Goal: Task Accomplishment & Management: Use online tool/utility

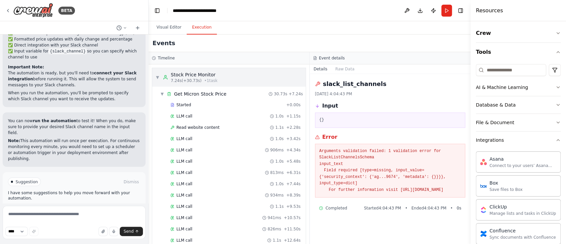
click at [156, 78] on span "▼" at bounding box center [157, 77] width 4 height 5
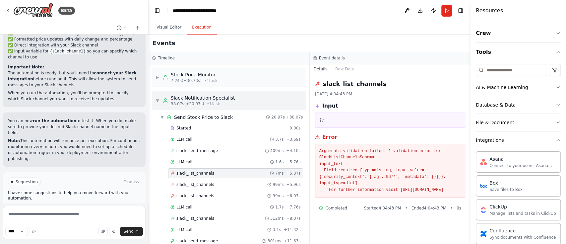
click at [155, 100] on span "▼" at bounding box center [157, 100] width 4 height 5
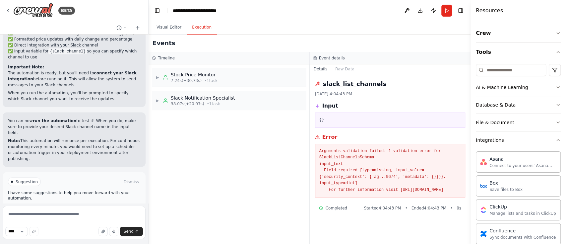
click at [245, 136] on div "▶ Stock Price Monitor 7.24s (+30.73s) • 1 task ▶ Slack Notification Specialist …" at bounding box center [228, 153] width 161 height 179
click at [230, 163] on div "▶ Stock Price Monitor 7.24s (+30.73s) • 1 task ▶ Slack Notification Specialist …" at bounding box center [228, 153] width 161 height 179
click at [264, 139] on div "▶ Stock Price Monitor 7.24s (+30.73s) • 1 task ▶ Slack Notification Specialist …" at bounding box center [228, 153] width 161 height 179
click at [249, 130] on div "▶ Stock Price Monitor 7.24s (+30.73s) • 1 task ▶ Slack Notification Specialist …" at bounding box center [228, 153] width 161 height 179
click at [404, 12] on button at bounding box center [406, 11] width 11 height 12
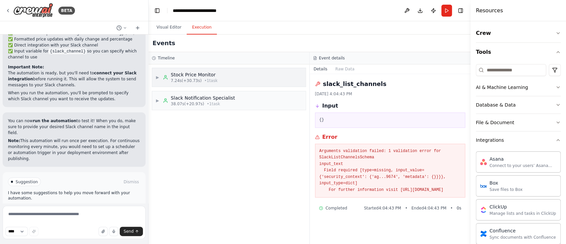
click at [204, 80] on span "• 1 task" at bounding box center [210, 80] width 13 height 5
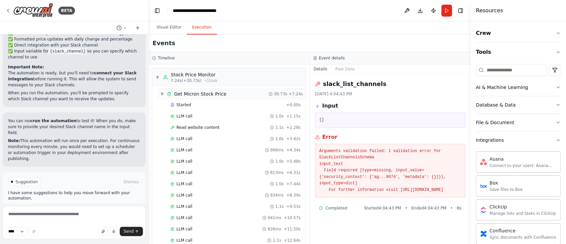
click at [164, 94] on div "▼ Get Micron Stock Price" at bounding box center [193, 93] width 66 height 7
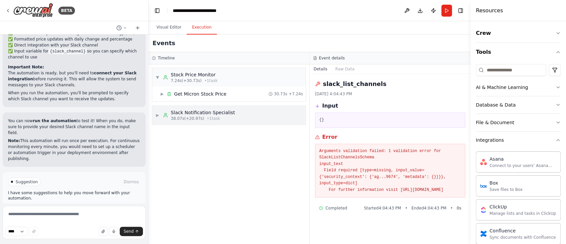
click at [233, 114] on div "▶ Slack Notification Specialist 38.07s (+20.97s) • 1 task" at bounding box center [228, 115] width 153 height 19
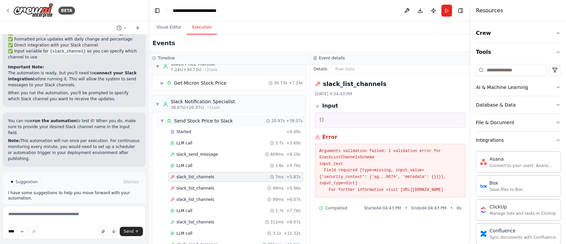
scroll to position [44, 0]
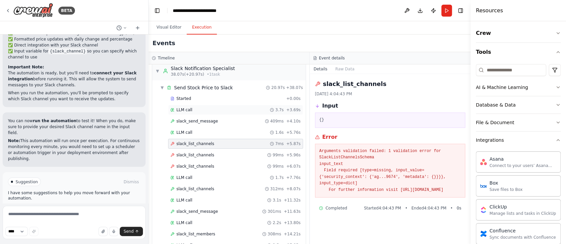
click at [209, 109] on div "LLM call 3.7s + 3.69s" at bounding box center [235, 109] width 130 height 5
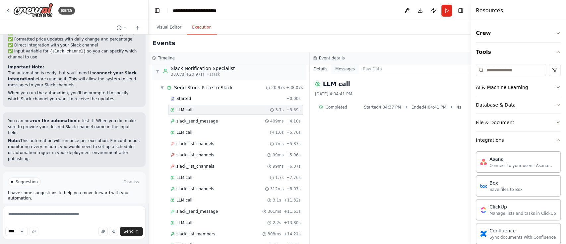
click at [345, 68] on button "Messages" at bounding box center [345, 68] width 28 height 9
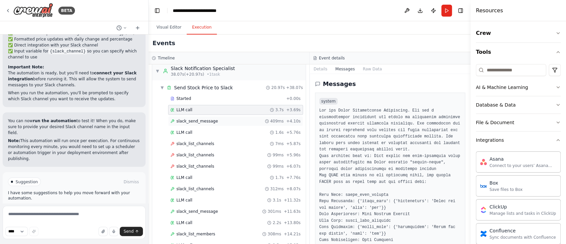
click at [221, 118] on div "slack_send_message 409ms + 4.10s" at bounding box center [235, 120] width 130 height 5
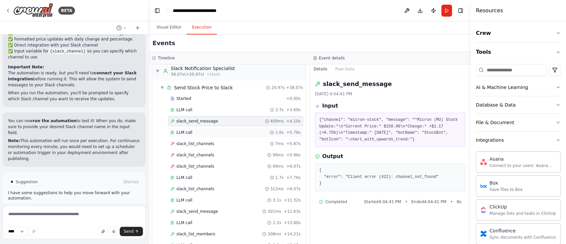
click at [236, 134] on div "LLM call 1.6s + 5.76s" at bounding box center [235, 132] width 130 height 5
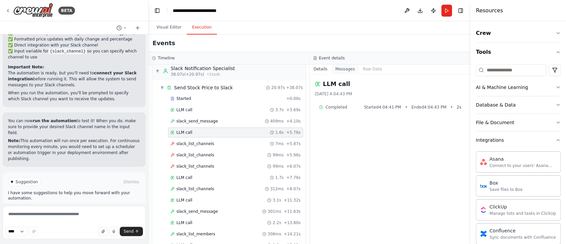
click at [342, 69] on button "Messages" at bounding box center [345, 68] width 28 height 9
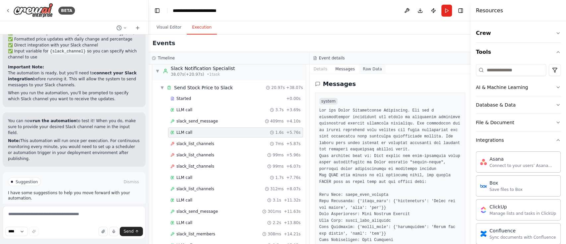
click at [366, 68] on button "Raw Data" at bounding box center [371, 68] width 27 height 9
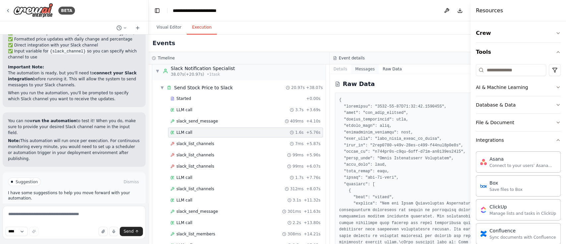
click at [351, 68] on button "Messages" at bounding box center [365, 68] width 28 height 9
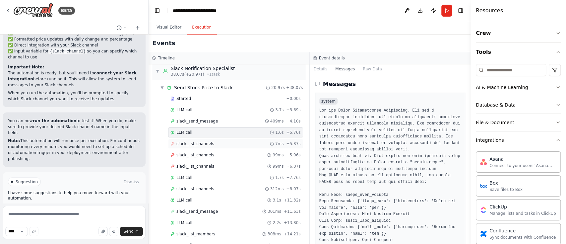
click at [240, 144] on div "slack_list_channels 7ms + 5.87s" at bounding box center [235, 143] width 130 height 5
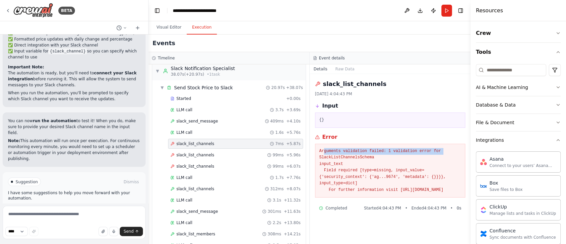
drag, startPoint x: 323, startPoint y: 150, endPoint x: 435, endPoint y: 152, distance: 112.0
click at [435, 152] on pre "Arguments validation failed: 1 validation error for SlackListChannelsSchema inp…" at bounding box center [390, 170] width 142 height 45
click at [407, 163] on pre "Arguments validation failed: 1 validation error for SlackListChannelsSchema inp…" at bounding box center [390, 170] width 142 height 45
click at [365, 164] on pre "Arguments validation failed: 1 validation error for SlackListChannelsSchema inp…" at bounding box center [390, 170] width 142 height 45
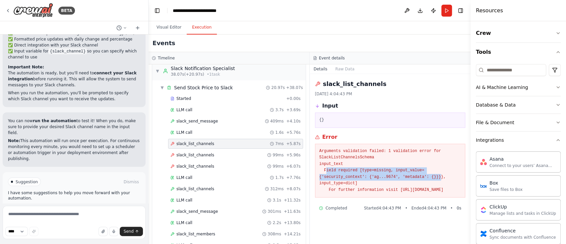
drag, startPoint x: 326, startPoint y: 168, endPoint x: 386, endPoint y: 176, distance: 60.9
click at [385, 175] on pre "Arguments validation failed: 1 validation error for SlackListChannelsSchema inp…" at bounding box center [390, 170] width 142 height 45
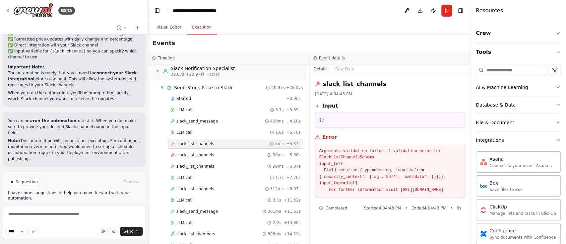
click at [389, 184] on pre "Arguments validation failed: 1 validation error for SlackListChannelsSchema inp…" at bounding box center [390, 170] width 142 height 45
click at [391, 169] on pre "Arguments validation failed: 1 validation error for SlackListChannelsSchema inp…" at bounding box center [390, 170] width 142 height 45
click at [341, 68] on button "Raw Data" at bounding box center [344, 68] width 27 height 9
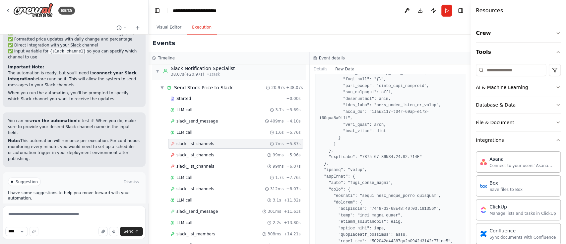
scroll to position [618, 0]
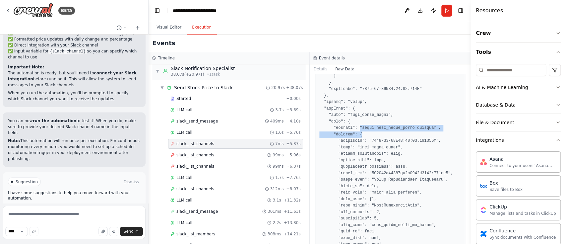
drag, startPoint x: 356, startPoint y: 115, endPoint x: 427, endPoint y: 119, distance: 70.7
click at [427, 119] on pre at bounding box center [390, 17] width 142 height 1079
click at [425, 142] on pre at bounding box center [390, 17] width 142 height 1079
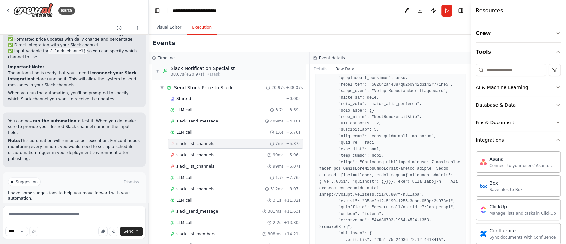
scroll to position [93, 0]
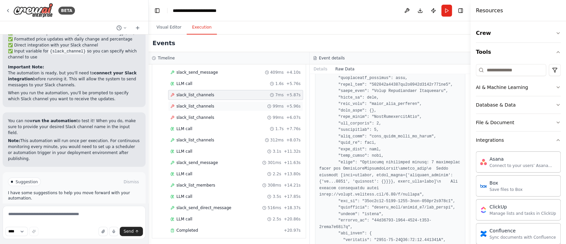
click at [208, 107] on div "slack_list_channels 99ms + 5.96s" at bounding box center [235, 105] width 130 height 5
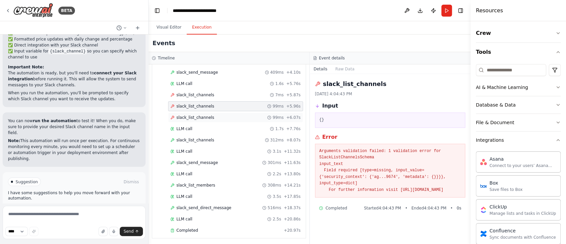
click at [216, 115] on div "slack_list_channels 99ms + 6.07s" at bounding box center [235, 117] width 130 height 5
click at [401, 43] on div "Events" at bounding box center [309, 43] width 322 height 18
click at [555, 139] on icon "button" at bounding box center [557, 139] width 5 height 5
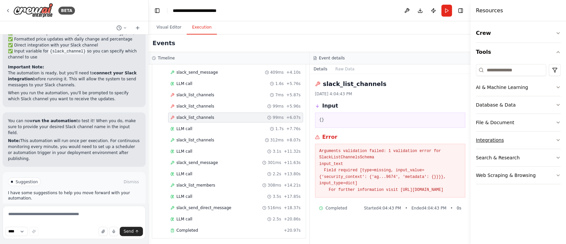
click at [548, 139] on button "Integrations" at bounding box center [517, 139] width 85 height 17
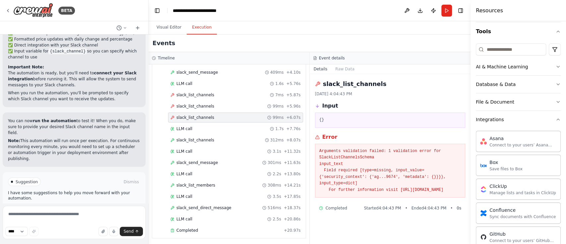
scroll to position [0, 0]
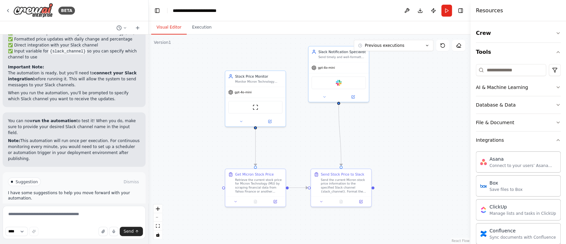
click at [164, 30] on button "Visual Editor" at bounding box center [168, 28] width 35 height 14
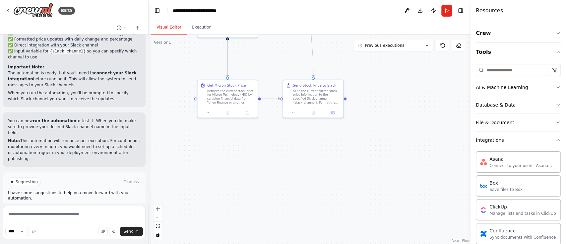
drag, startPoint x: 394, startPoint y: 169, endPoint x: 366, endPoint y: 81, distance: 93.1
click at [366, 81] on div ".deletable-edge-delete-btn { width: 20px; height: 20px; border: 0px solid #ffff…" at bounding box center [309, 138] width 322 height 209
click at [335, 115] on div at bounding box center [313, 111] width 60 height 10
click at [334, 113] on icon at bounding box center [333, 111] width 4 height 4
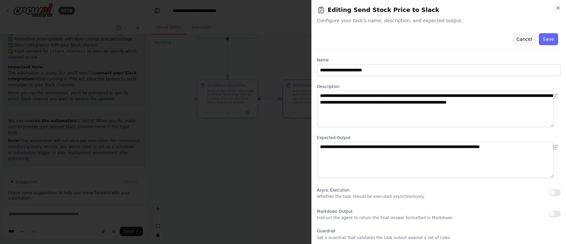
click at [518, 41] on button "Cancel" at bounding box center [524, 39] width 24 height 12
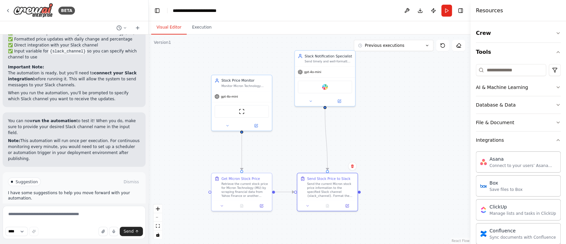
drag, startPoint x: 414, startPoint y: 109, endPoint x: 414, endPoint y: 181, distance: 71.6
click at [413, 195] on div ".deletable-edge-delete-btn { width: 20px; height: 20px; border: 0px solid #ffff…" at bounding box center [309, 138] width 322 height 209
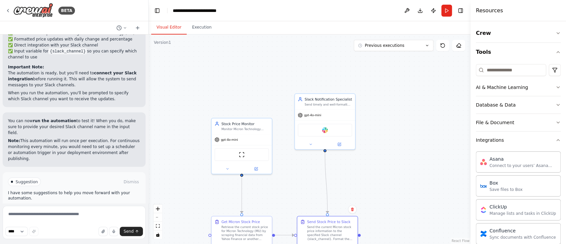
drag, startPoint x: 411, startPoint y: 107, endPoint x: 411, endPoint y: 150, distance: 43.1
click at [411, 150] on div ".deletable-edge-delete-btn { width: 20px; height: 20px; border: 0px solid #ffff…" at bounding box center [309, 138] width 322 height 209
click at [341, 143] on button at bounding box center [339, 143] width 28 height 6
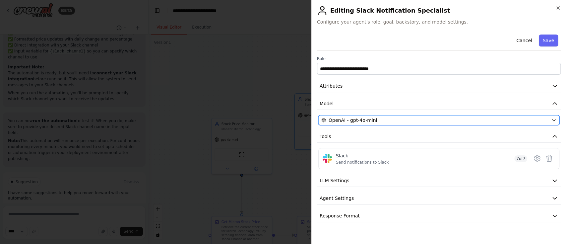
click at [433, 121] on div "OpenAI - gpt-4o-mini" at bounding box center [434, 120] width 227 height 7
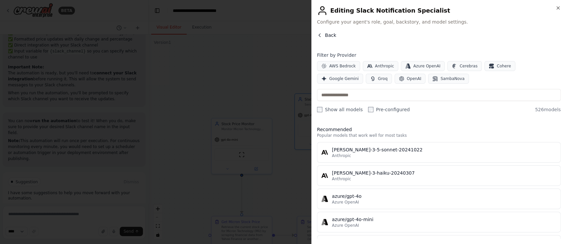
click at [317, 32] on button "Back" at bounding box center [326, 35] width 19 height 7
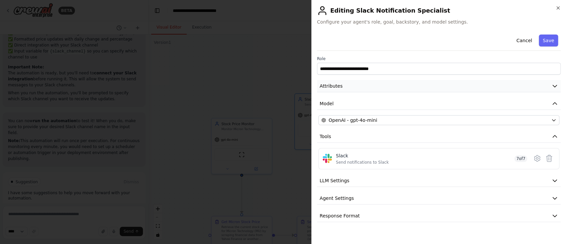
click at [547, 84] on button "Attributes" at bounding box center [439, 86] width 244 height 12
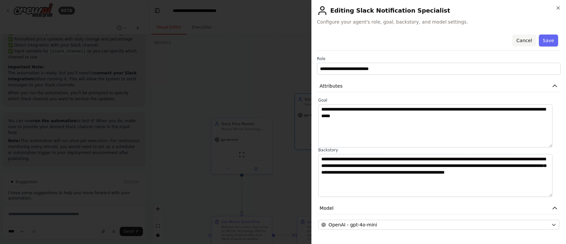
click at [518, 40] on button "Cancel" at bounding box center [524, 40] width 24 height 12
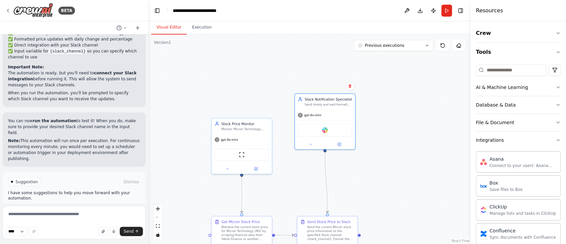
click at [345, 150] on div ".deletable-edge-delete-btn { width: 20px; height: 20px; border: 0px solid #ffff…" at bounding box center [309, 138] width 322 height 209
click at [341, 146] on div at bounding box center [325, 143] width 60 height 10
click at [339, 145] on button at bounding box center [339, 143] width 28 height 6
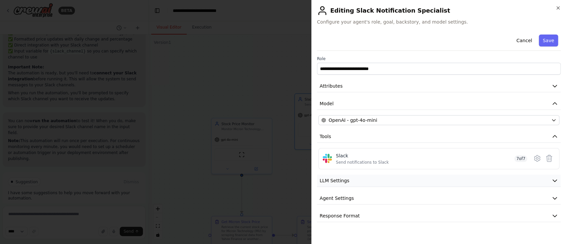
click at [515, 186] on button "LLM Settings" at bounding box center [439, 180] width 244 height 12
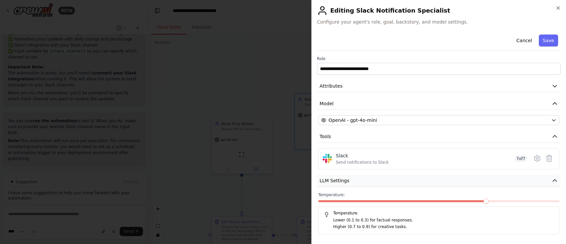
click at [515, 186] on button "LLM Settings" at bounding box center [439, 180] width 244 height 12
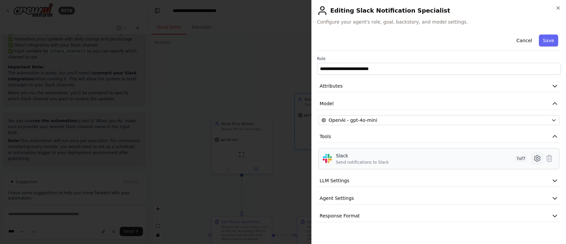
click at [537, 157] on icon at bounding box center [537, 158] width 2 height 2
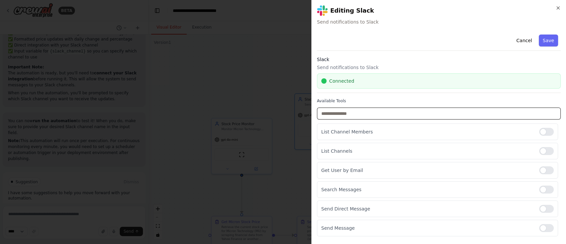
click at [372, 111] on input "text" at bounding box center [439, 113] width 244 height 12
click at [543, 41] on button "Save" at bounding box center [547, 40] width 19 height 12
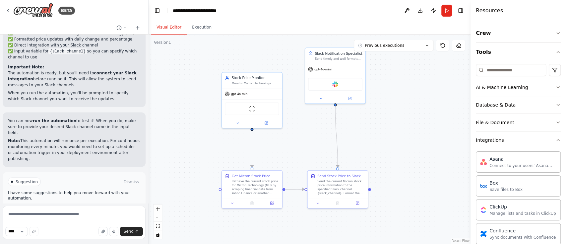
drag, startPoint x: 411, startPoint y: 168, endPoint x: 421, endPoint y: 121, distance: 48.2
click at [421, 122] on div ".deletable-edge-delete-btn { width: 20px; height: 20px; border: 0px solid #ffff…" at bounding box center [309, 138] width 322 height 209
click at [428, 49] on button "Previous executions" at bounding box center [394, 45] width 80 height 11
click at [461, 49] on button at bounding box center [458, 45] width 13 height 11
click at [458, 43] on icon at bounding box center [458, 45] width 5 height 5
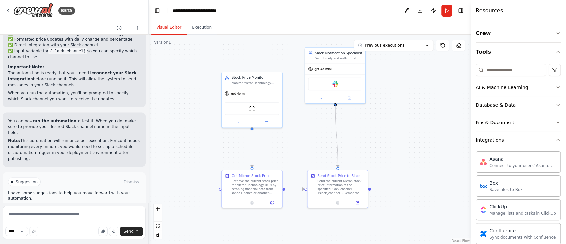
click at [418, 144] on div ".deletable-edge-delete-btn { width: 20px; height: 20px; border: 0px solid #ffff…" at bounding box center [309, 138] width 322 height 209
click at [198, 29] on button "Execution" at bounding box center [202, 28] width 30 height 14
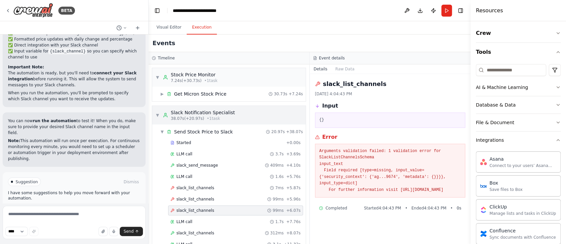
click at [158, 112] on span "▼" at bounding box center [157, 114] width 4 height 5
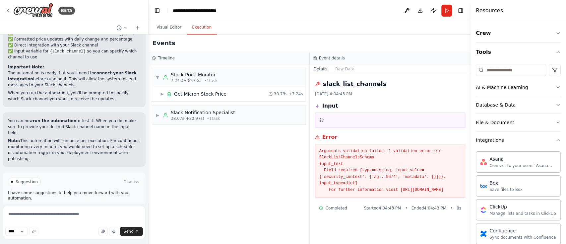
click at [442, 218] on div "slack_list_channels 9/26/2025, 4:04:43 PM Input {} Error Arguments validation f…" at bounding box center [389, 159] width 161 height 170
click at [528, 22] on div "Crew Tools AI & Machine Learning Database & Data File & Document Integrations A…" at bounding box center [517, 132] width 95 height 222
click at [500, 10] on div "Resources" at bounding box center [517, 10] width 95 height 21
click at [437, 22] on div "Visual Editor Execution" at bounding box center [309, 27] width 322 height 13
click at [544, 31] on button "Crew" at bounding box center [517, 33] width 85 height 19
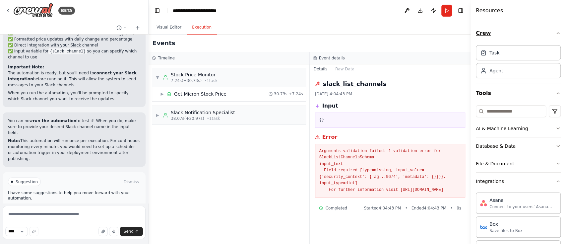
click at [544, 31] on button "Crew" at bounding box center [517, 33] width 85 height 19
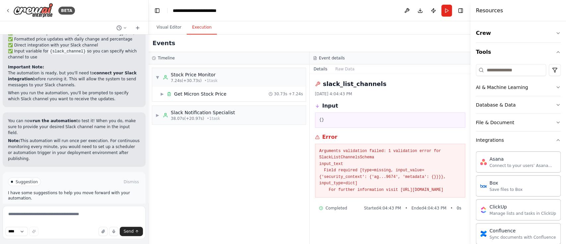
click at [404, 43] on div "Events" at bounding box center [309, 43] width 322 height 18
drag, startPoint x: 432, startPoint y: 104, endPoint x: 431, endPoint y: 83, distance: 20.2
click at [431, 83] on div "slack_list_channels 9/26/2025, 4:04:43 PM Input {} Error Arguments validation f…" at bounding box center [389, 159] width 161 height 170
click at [429, 83] on div "slack_list_channels" at bounding box center [390, 83] width 150 height 9
click at [458, 8] on button "Toggle Right Sidebar" at bounding box center [460, 10] width 9 height 9
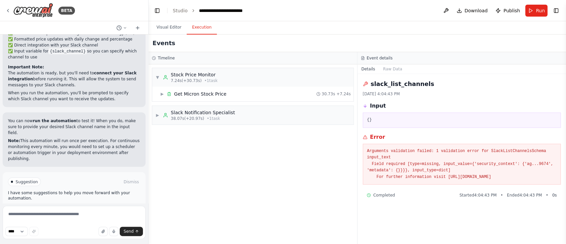
click at [168, 61] on div "Timeline" at bounding box center [252, 58] width 208 height 12
click at [164, 59] on h3 "Timeline" at bounding box center [166, 57] width 17 height 5
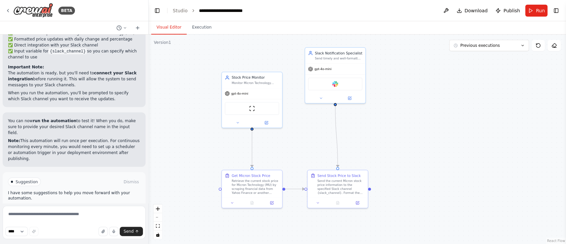
click at [170, 29] on button "Visual Editor" at bounding box center [168, 28] width 35 height 14
click at [195, 26] on button "Execution" at bounding box center [202, 28] width 30 height 14
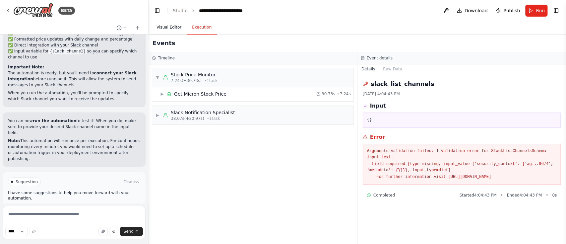
click at [169, 26] on button "Visual Editor" at bounding box center [168, 28] width 35 height 14
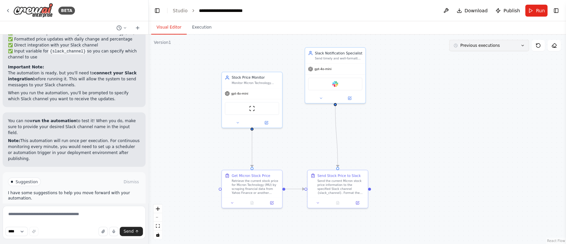
click at [490, 51] on button "Previous executions" at bounding box center [489, 45] width 80 height 11
click at [490, 60] on button "2h 29m ago" at bounding box center [489, 57] width 80 height 11
click at [478, 72] on button "2h 33m ago" at bounding box center [489, 68] width 80 height 11
click at [475, 60] on div ".deletable-edge-delete-btn { width: 20px; height: 20px; border: 0px solid #ffff…" at bounding box center [356, 138] width 417 height 209
click at [477, 51] on div ".deletable-edge-delete-btn { width: 20px; height: 20px; border: 0px solid #ffff…" at bounding box center [356, 138] width 417 height 209
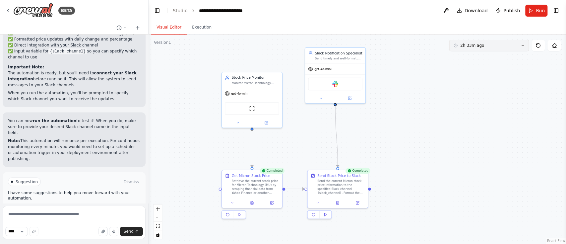
click at [480, 47] on span "2h 33m ago" at bounding box center [472, 45] width 24 height 5
click at [477, 57] on span "Clear selection" at bounding box center [474, 57] width 29 height 5
click at [463, 83] on div ".deletable-edge-delete-btn { width: 20px; height: 20px; border: 0px solid #ffff…" at bounding box center [356, 138] width 417 height 209
click at [536, 47] on icon at bounding box center [537, 45] width 5 height 5
click at [204, 25] on button "Execution" at bounding box center [202, 28] width 30 height 14
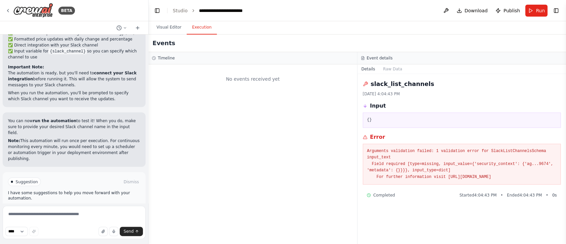
click at [233, 132] on div "No events received yet" at bounding box center [252, 153] width 208 height 179
click at [270, 90] on div "No events received yet" at bounding box center [253, 79] width 202 height 23
click at [208, 74] on div "No events received yet" at bounding box center [253, 79] width 202 height 23
click at [207, 61] on div "Timeline" at bounding box center [252, 58] width 208 height 12
click at [214, 90] on div "No events received yet" at bounding box center [252, 153] width 208 height 179
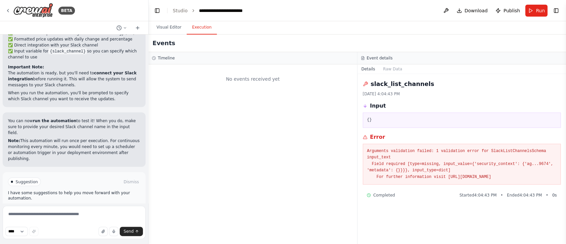
click at [421, 68] on div "Details Raw Data" at bounding box center [461, 69] width 209 height 10
click at [172, 27] on button "Visual Editor" at bounding box center [168, 28] width 35 height 14
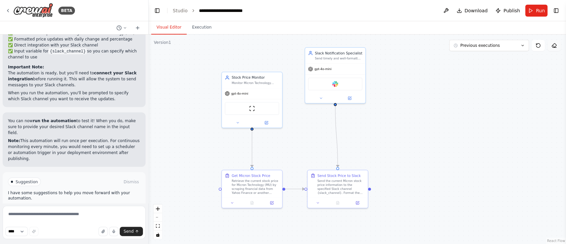
click at [554, 47] on icon at bounding box center [554, 47] width 3 height 0
click at [476, 102] on div ".deletable-edge-delete-btn { width: 20px; height: 20px; border: 0px solid #ffff…" at bounding box center [356, 138] width 417 height 209
click at [204, 33] on button "Execution" at bounding box center [202, 28] width 30 height 14
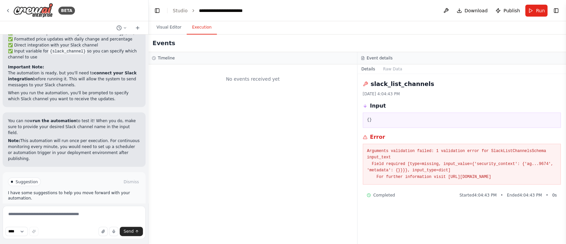
click at [446, 73] on div "Details Raw Data" at bounding box center [461, 69] width 209 height 10
click at [384, 59] on h3 "Event details" at bounding box center [379, 57] width 26 height 5
click at [382, 69] on button "Raw Data" at bounding box center [392, 68] width 27 height 9
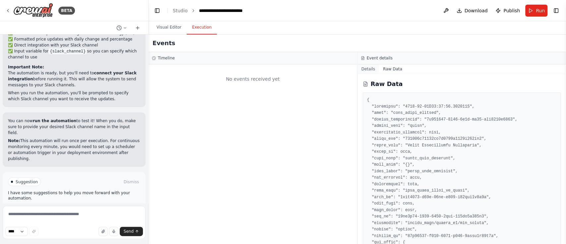
click at [370, 68] on button "Details" at bounding box center [368, 68] width 22 height 9
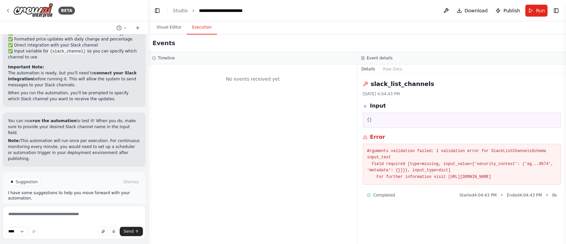
click at [413, 209] on div "slack_list_channels 9/26/2025, 4:04:43 PM Input {} Error Arguments validation f…" at bounding box center [461, 159] width 209 height 170
click at [475, 11] on span "Download" at bounding box center [475, 10] width 23 height 7
click at [307, 110] on div "No events received yet" at bounding box center [252, 153] width 208 height 179
click at [171, 28] on button "Visual Editor" at bounding box center [168, 28] width 35 height 14
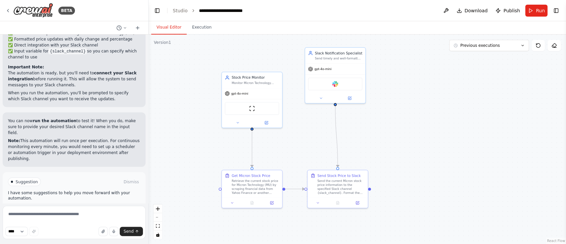
click at [504, 111] on div ".deletable-edge-delete-btn { width: 20px; height: 20px; border: 0px solid #ffff…" at bounding box center [356, 138] width 417 height 209
click at [537, 9] on span "Run" at bounding box center [539, 10] width 9 height 7
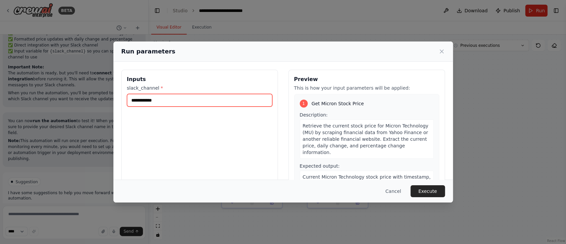
click at [225, 101] on input "**********" at bounding box center [199, 100] width 145 height 13
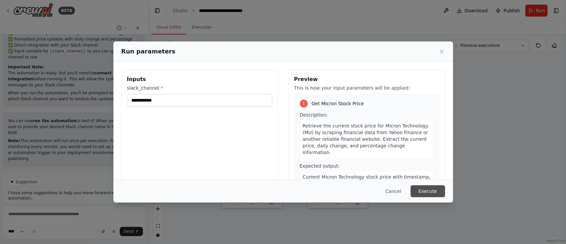
click at [434, 191] on button "Execute" at bounding box center [427, 191] width 34 height 12
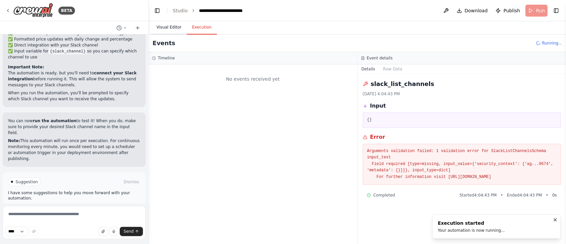
click at [166, 28] on button "Visual Editor" at bounding box center [168, 28] width 35 height 14
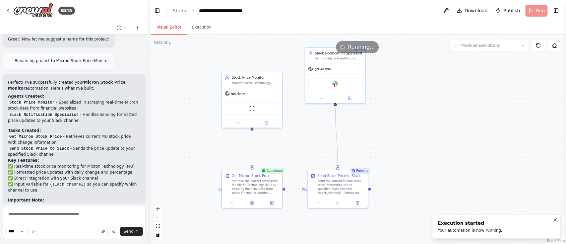
scroll to position [905, 0]
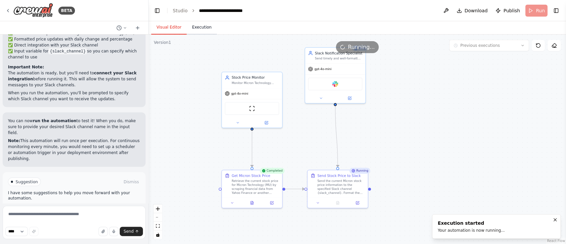
click at [201, 28] on button "Execution" at bounding box center [202, 28] width 30 height 14
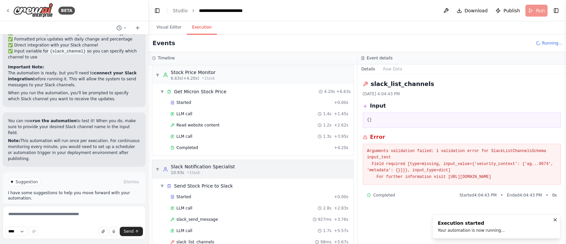
scroll to position [0, 0]
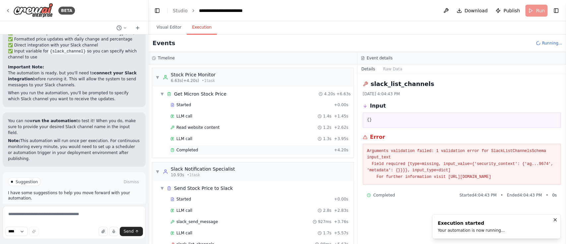
click at [189, 147] on span "Completed" at bounding box center [187, 149] width 22 height 5
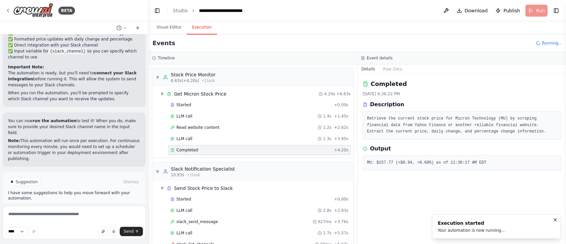
click at [204, 148] on div "Completed" at bounding box center [250, 149] width 161 height 5
click at [462, 118] on pre "Retrieve the current stock price for Micron Technology (MU) by scraping financi…" at bounding box center [462, 125] width 190 height 20
click at [483, 131] on pre "Retrieve the current stock price for Micron Technology (MU) by scraping financi…" at bounding box center [462, 125] width 190 height 20
click at [229, 130] on div "Read website content 1.2s + 2.62s" at bounding box center [259, 127] width 183 height 10
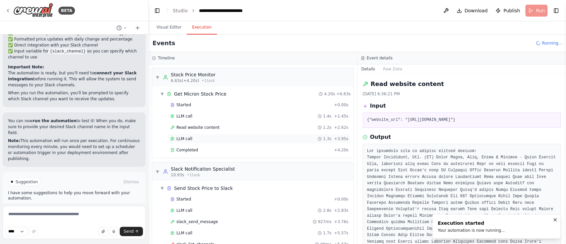
click at [244, 137] on div "LLM call 1.3s + 3.95s" at bounding box center [259, 138] width 178 height 5
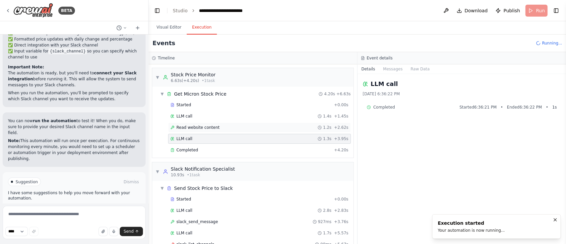
click at [241, 130] on div "Read website content 1.2s + 2.62s" at bounding box center [259, 127] width 183 height 10
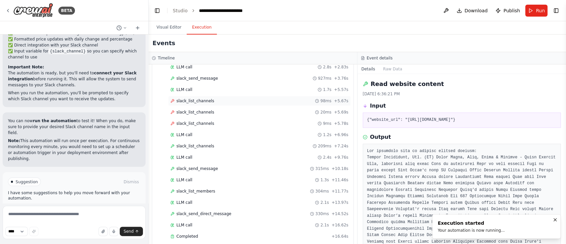
scroll to position [149, 0]
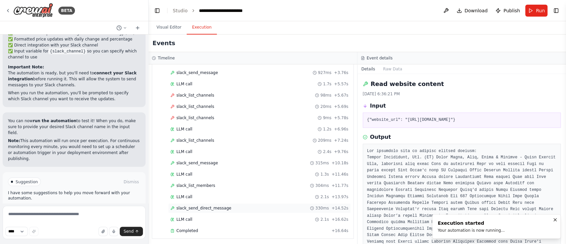
click at [233, 205] on div "slack_send_direct_message 330ms + 14.52s" at bounding box center [259, 207] width 178 height 5
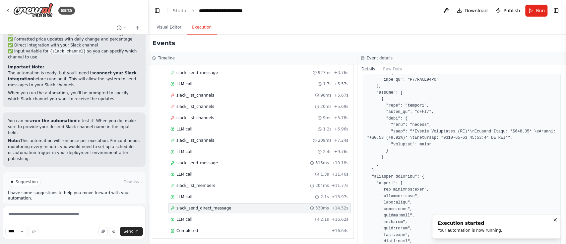
scroll to position [340, 0]
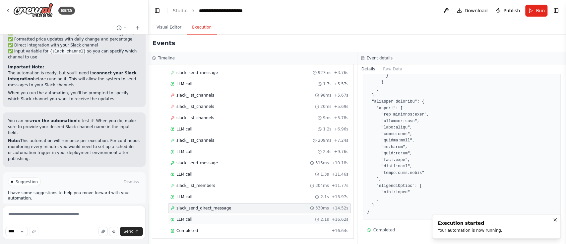
click at [243, 220] on div "LLM call 2.1s + 16.62s" at bounding box center [259, 219] width 183 height 10
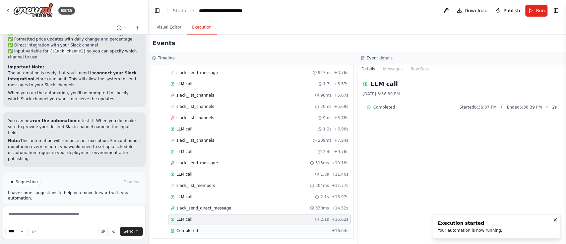
click at [246, 228] on div "Completed" at bounding box center [249, 230] width 158 height 5
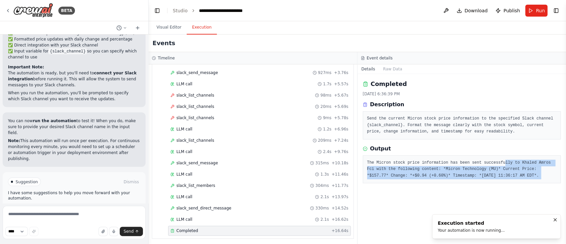
drag, startPoint x: 494, startPoint y: 163, endPoint x: 565, endPoint y: 162, distance: 71.2
click at [565, 162] on div "BETA Hello! I'm the CrewAI assistant. What kind of automation do you want to bu…" at bounding box center [283, 122] width 566 height 244
click at [497, 179] on div "The Micron stock price information has been sent successfully to Khaled Amros F…" at bounding box center [461, 169] width 198 height 28
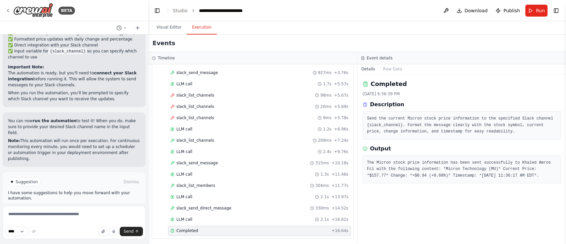
click at [498, 175] on pre "The Micron stock price information has been sent successfully to Khaled Amros F…" at bounding box center [462, 169] width 190 height 20
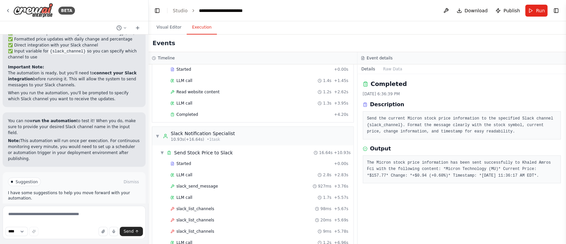
scroll to position [0, 0]
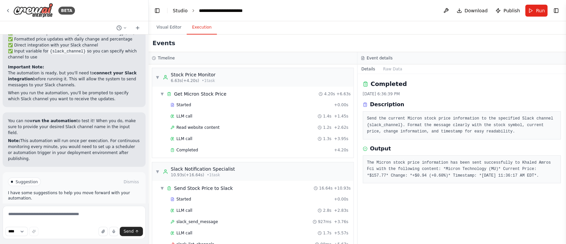
click at [183, 12] on link "Studio" at bounding box center [180, 10] width 15 height 5
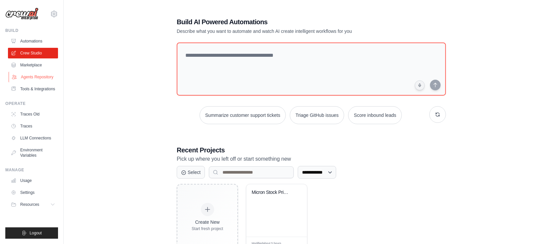
click at [39, 76] on link "Agents Repository" at bounding box center [34, 77] width 50 height 11
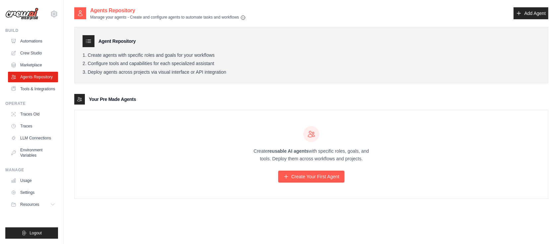
click at [166, 148] on div "Create reusable AI agents with specific roles, goals, and tools. Deploy them ac…" at bounding box center [311, 154] width 473 height 88
click at [197, 133] on div "Create reusable AI agents with specific roles, goals, and tools. Deploy them ac…" at bounding box center [311, 154] width 473 height 88
click at [43, 53] on link "Crew Studio" at bounding box center [34, 53] width 50 height 11
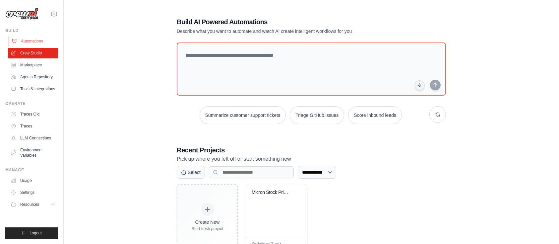
click at [29, 37] on link "Automations" at bounding box center [34, 41] width 50 height 11
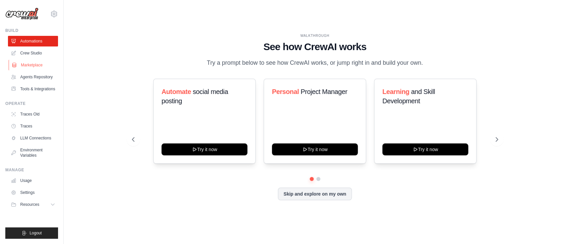
click at [29, 67] on link "Marketplace" at bounding box center [34, 65] width 50 height 11
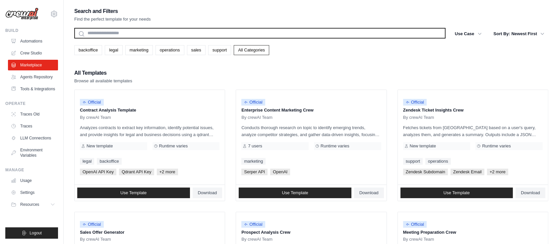
click at [192, 30] on input "text" at bounding box center [259, 33] width 371 height 11
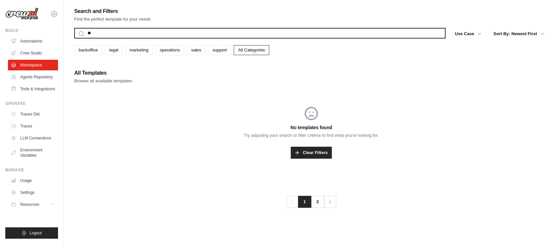
type input "*"
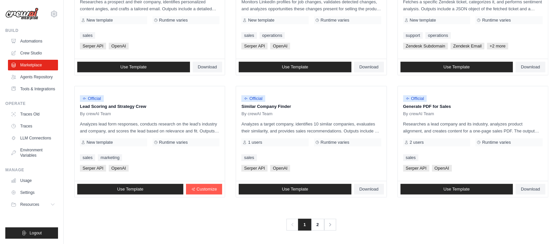
scroll to position [370, 0]
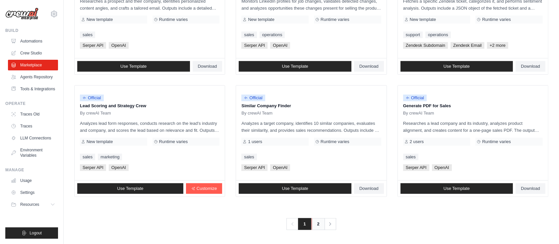
click at [315, 222] on link "2" at bounding box center [317, 224] width 13 height 12
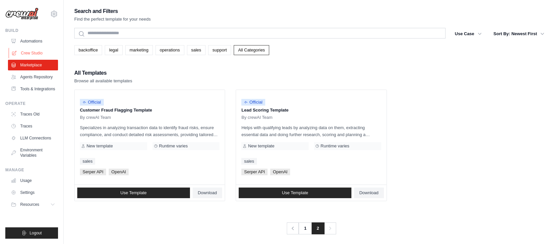
click at [40, 54] on link "Crew Studio" at bounding box center [34, 53] width 50 height 11
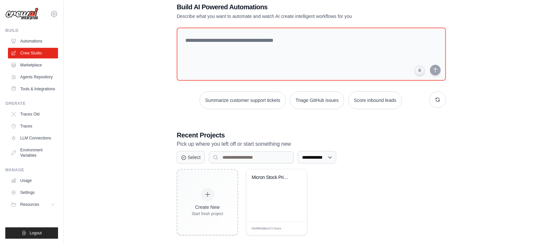
scroll to position [23, 0]
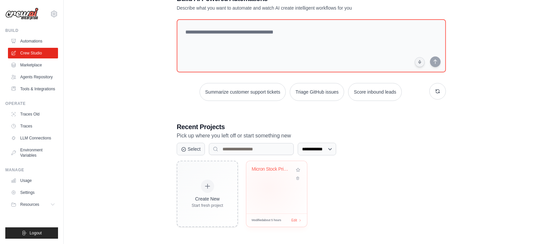
click at [269, 188] on div "Micron Stock Price Monitor" at bounding box center [276, 187] width 61 height 52
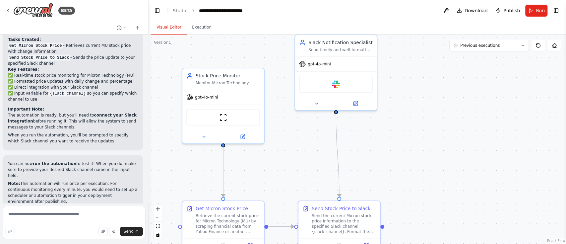
scroll to position [869, 0]
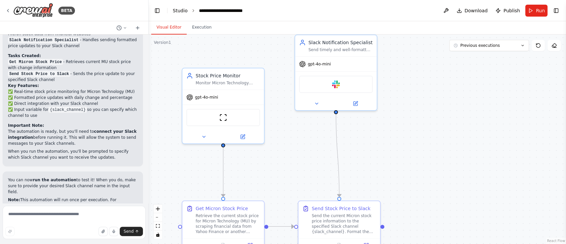
click at [184, 9] on link "Studio" at bounding box center [180, 10] width 15 height 5
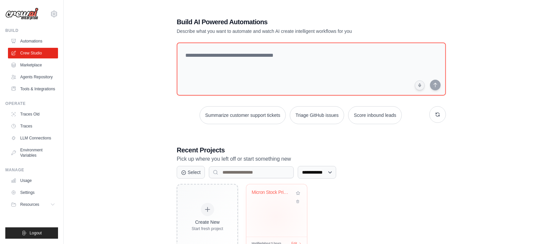
scroll to position [23, 0]
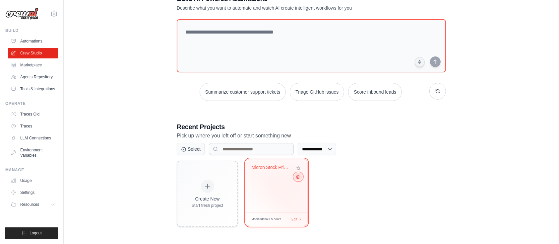
click at [297, 177] on icon at bounding box center [298, 176] width 4 height 4
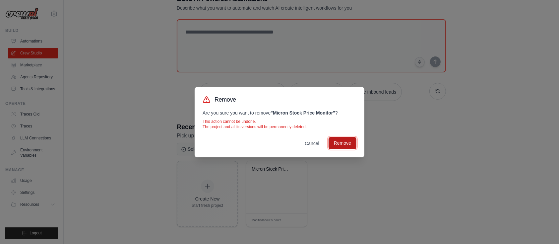
click at [344, 139] on button "Remove" at bounding box center [342, 143] width 28 height 12
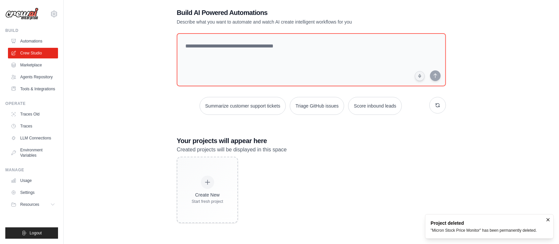
scroll to position [13, 0]
click at [357, 173] on div "Create New Start fresh project" at bounding box center [311, 189] width 269 height 66
click at [310, 203] on div "Create New Start fresh project" at bounding box center [311, 189] width 269 height 66
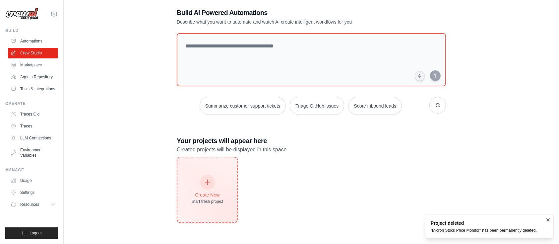
click at [208, 193] on div "Create New" at bounding box center [207, 194] width 31 height 7
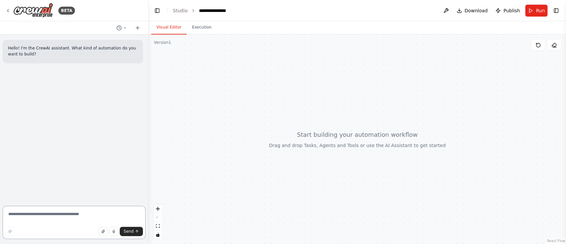
click at [53, 213] on textarea at bounding box center [74, 221] width 143 height 33
paste textarea "**********"
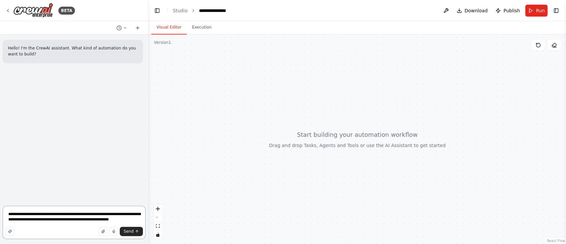
paste textarea "**********"
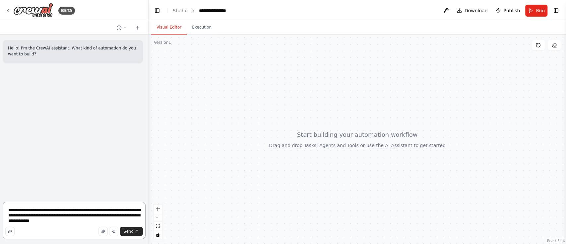
paste textarea "**********"
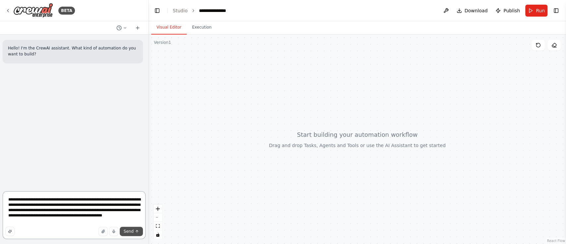
type textarea "**********"
click at [133, 230] on span "Send" at bounding box center [129, 230] width 10 height 5
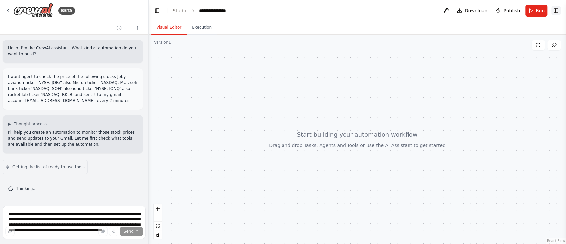
click at [557, 10] on button "Toggle Right Sidebar" at bounding box center [555, 10] width 9 height 9
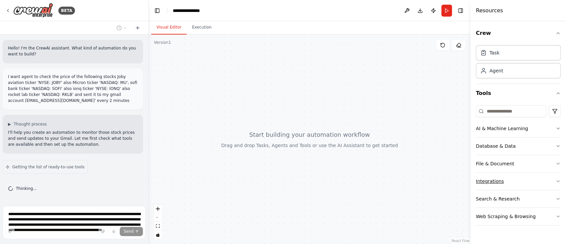
click at [512, 182] on button "Integrations" at bounding box center [517, 180] width 85 height 17
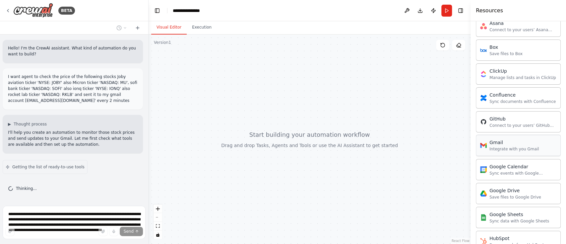
click at [509, 148] on div "Integrate with you Gmail" at bounding box center [513, 148] width 49 height 5
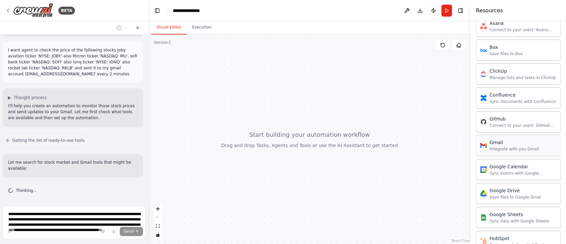
scroll to position [48, 0]
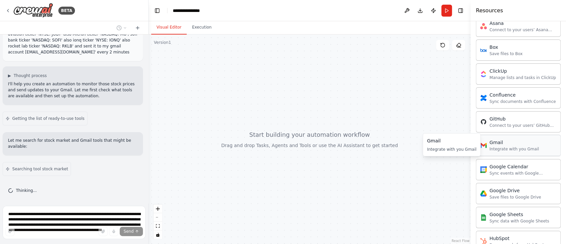
click at [496, 147] on div "Integrate with you Gmail" at bounding box center [513, 148] width 49 height 5
click at [510, 150] on div "Integrate with you Gmail" at bounding box center [513, 148] width 49 height 5
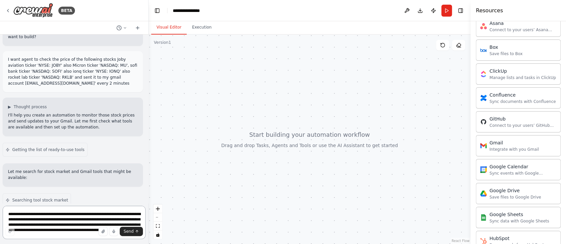
scroll to position [0, 0]
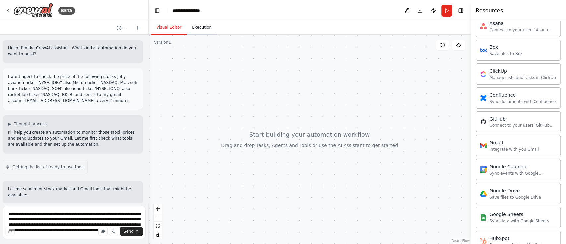
click at [203, 28] on button "Execution" at bounding box center [202, 28] width 30 height 14
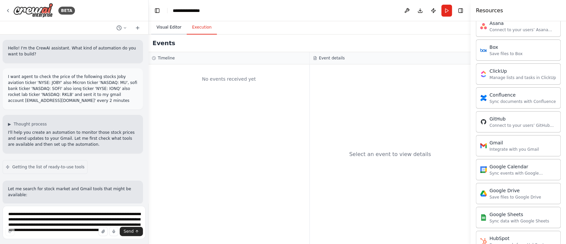
click at [176, 30] on button "Visual Editor" at bounding box center [168, 28] width 35 height 14
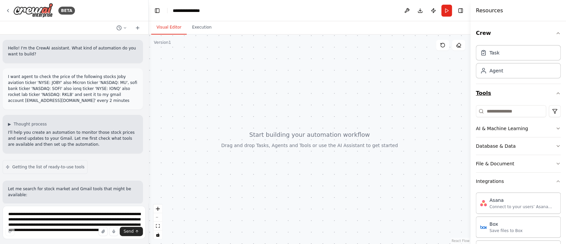
scroll to position [88, 0]
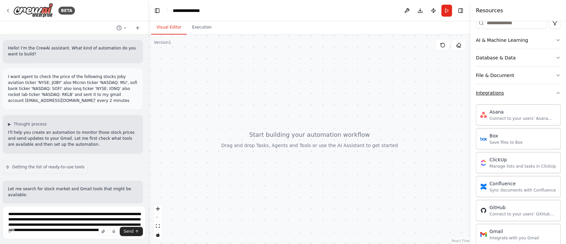
click at [555, 91] on icon "button" at bounding box center [557, 92] width 5 height 5
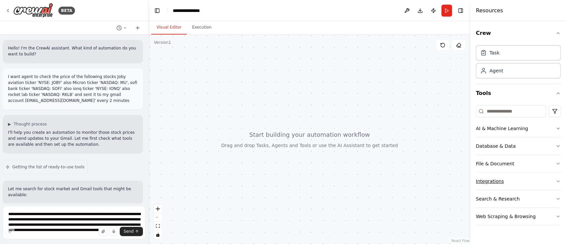
scroll to position [0, 0]
click at [551, 127] on button "AI & Machine Learning" at bounding box center [517, 128] width 85 height 17
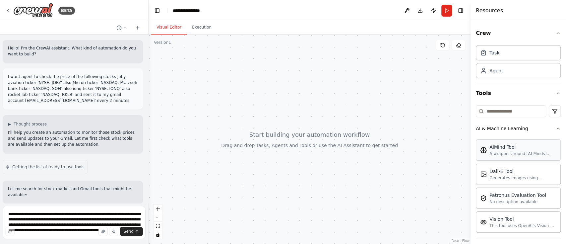
scroll to position [44, 0]
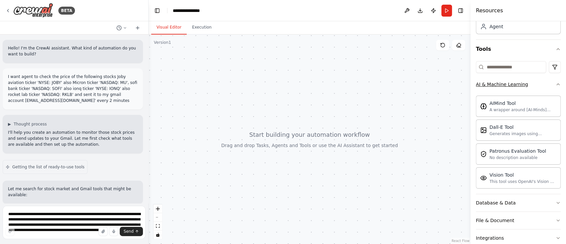
click at [555, 85] on icon "button" at bounding box center [557, 84] width 5 height 5
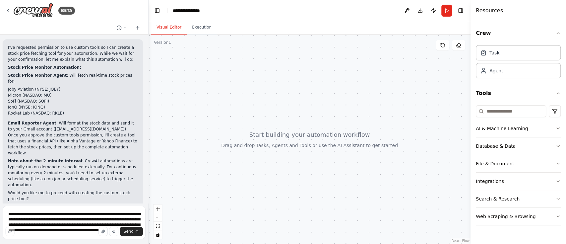
scroll to position [547, 0]
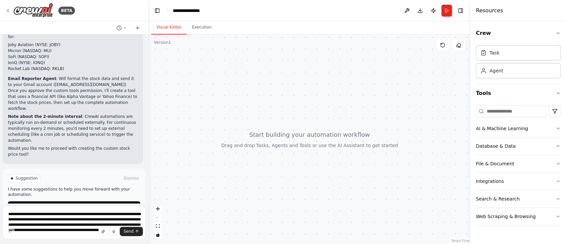
drag, startPoint x: 366, startPoint y: 107, endPoint x: 360, endPoint y: 134, distance: 27.5
click at [360, 134] on div at bounding box center [309, 138] width 322 height 209
click at [96, 201] on button "Enable coding skills" at bounding box center [74, 206] width 132 height 11
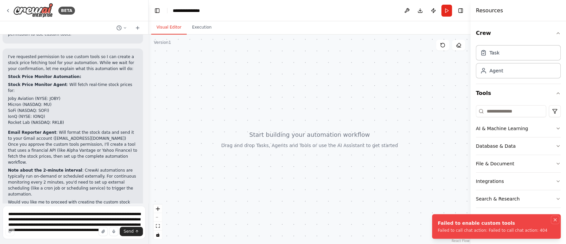
click at [555, 219] on icon "Notifications (F8)" at bounding box center [554, 219] width 5 height 5
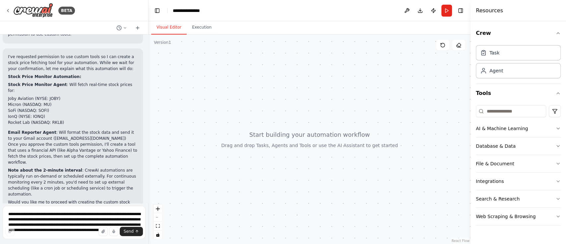
drag, startPoint x: 375, startPoint y: 125, endPoint x: 416, endPoint y: 147, distance: 46.7
click at [416, 147] on div at bounding box center [309, 138] width 322 height 209
drag, startPoint x: 289, startPoint y: 107, endPoint x: 293, endPoint y: 120, distance: 13.6
click at [293, 120] on div at bounding box center [309, 138] width 322 height 209
drag, startPoint x: 270, startPoint y: 100, endPoint x: 262, endPoint y: 124, distance: 24.7
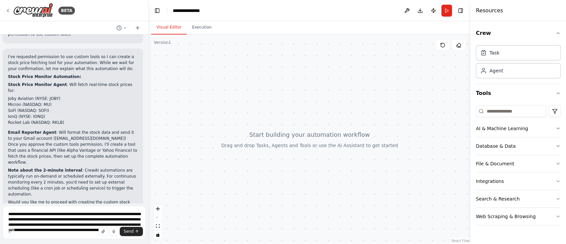
click at [262, 124] on div at bounding box center [309, 138] width 322 height 209
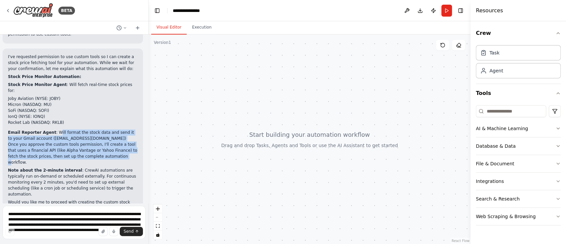
drag, startPoint x: 52, startPoint y: 125, endPoint x: 101, endPoint y: 151, distance: 55.5
click at [101, 151] on div "I've requested permission to use custom tools so I can create a stock price fet…" at bounding box center [73, 132] width 130 height 157
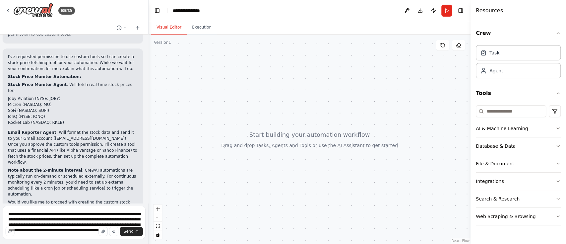
click at [101, 167] on p "Note about the 2-minute interval : CrewAI automations are typically run on-dema…" at bounding box center [73, 182] width 130 height 30
click at [155, 8] on button "Toggle Left Sidebar" at bounding box center [156, 10] width 9 height 9
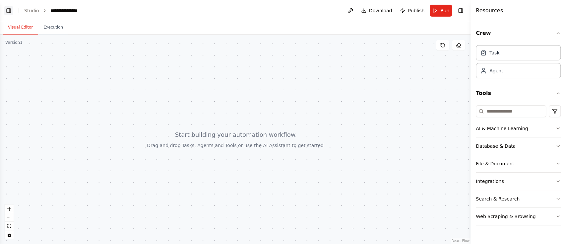
click at [9, 9] on button "Toggle Left Sidebar" at bounding box center [8, 10] width 9 height 9
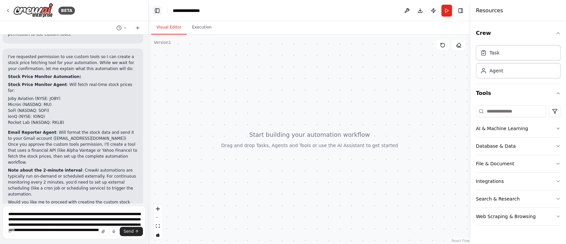
click at [155, 11] on button "Toggle Left Sidebar" at bounding box center [156, 10] width 9 height 9
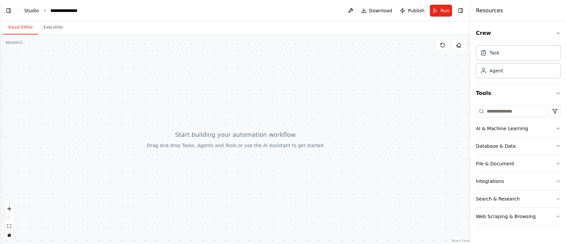
click at [33, 10] on link "Studio" at bounding box center [31, 10] width 15 height 5
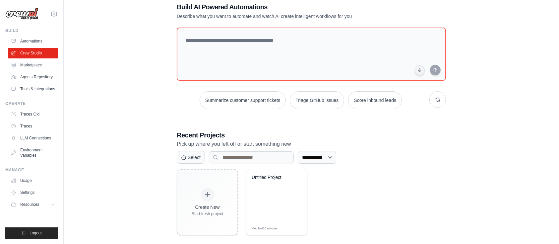
scroll to position [23, 0]
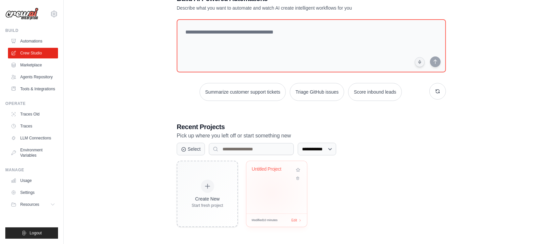
click at [271, 192] on div "Untitled Project" at bounding box center [276, 187] width 61 height 52
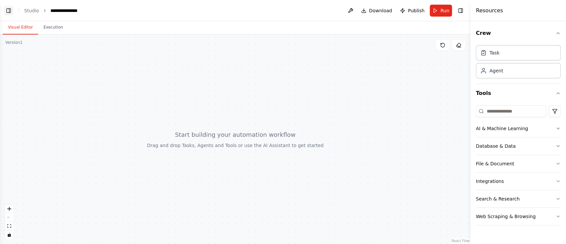
scroll to position [494, 0]
click at [9, 12] on button "Toggle Left Sidebar" at bounding box center [8, 10] width 9 height 9
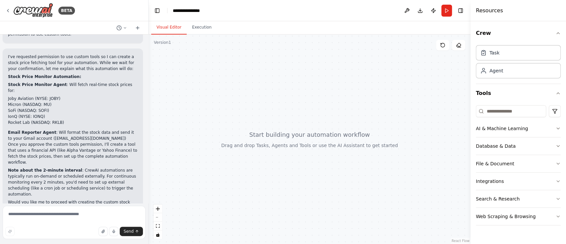
drag, startPoint x: 382, startPoint y: 177, endPoint x: 323, endPoint y: 168, distance: 59.3
click at [323, 168] on div at bounding box center [309, 138] width 322 height 209
drag, startPoint x: 332, startPoint y: 117, endPoint x: 371, endPoint y: 159, distance: 57.9
click at [371, 159] on div at bounding box center [309, 138] width 322 height 209
click at [306, 159] on div at bounding box center [309, 138] width 322 height 209
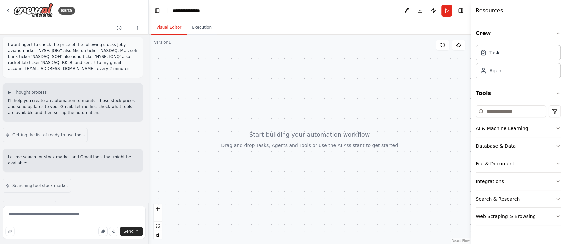
scroll to position [0, 0]
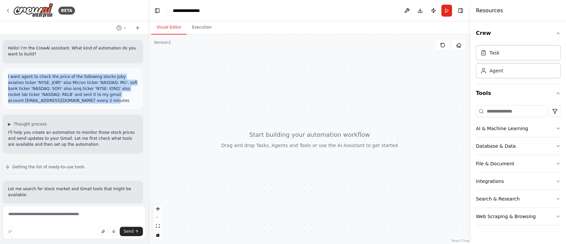
drag, startPoint x: 94, startPoint y: 102, endPoint x: 6, endPoint y: 70, distance: 94.0
click at [6, 70] on div "I want agent to check the price of the following stocks Joby aviation ticker 'N…" at bounding box center [73, 88] width 140 height 41
copy p "I want agent to check the price of the following stocks Joby aviation ticker 'N…"
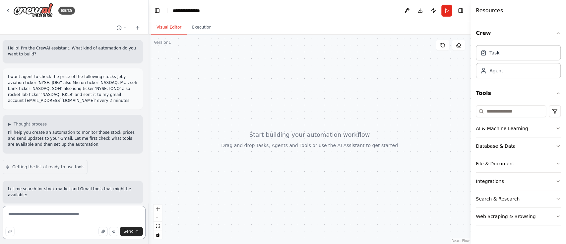
click at [72, 213] on textarea at bounding box center [74, 221] width 143 height 33
type textarea "*****"
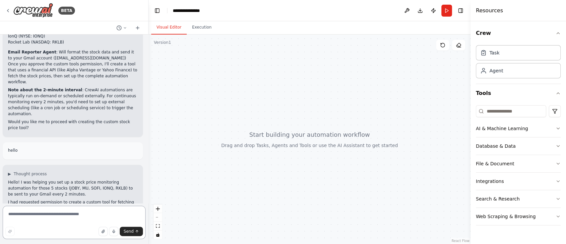
scroll to position [580, 0]
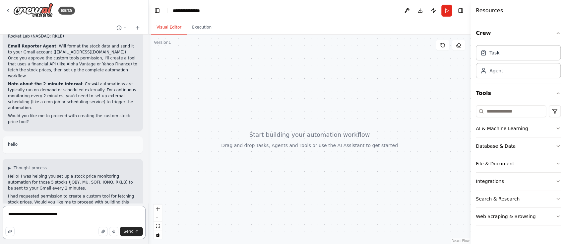
type textarea "**********"
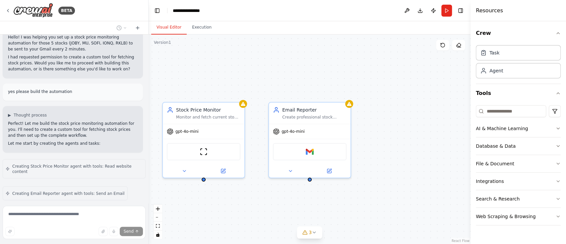
scroll to position [763, 0]
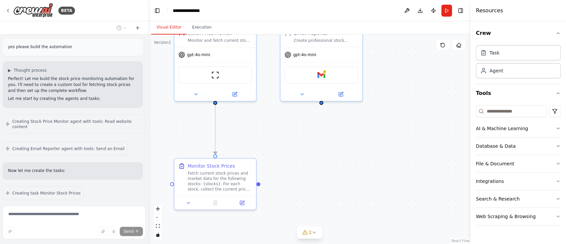
drag, startPoint x: 398, startPoint y: 196, endPoint x: 410, endPoint y: 120, distance: 77.4
click at [410, 120] on div ".deletable-edge-delete-btn { width: 20px; height: 20px; border: 0px solid #ffff…" at bounding box center [309, 138] width 322 height 209
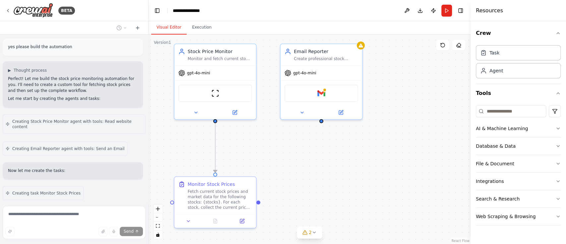
drag, startPoint x: 420, startPoint y: 95, endPoint x: 420, endPoint y: 114, distance: 18.2
click at [420, 114] on div ".deletable-edge-delete-btn { width: 20px; height: 20px; border: 0px solid #ffff…" at bounding box center [309, 138] width 322 height 209
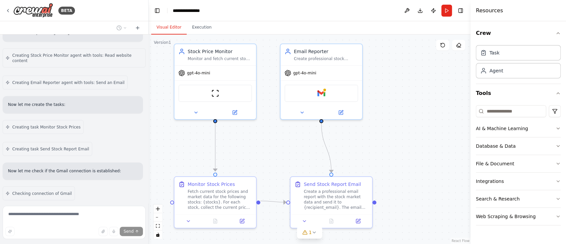
scroll to position [874, 0]
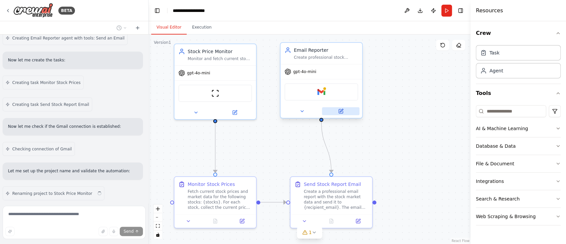
click at [342, 110] on icon at bounding box center [340, 110] width 5 height 5
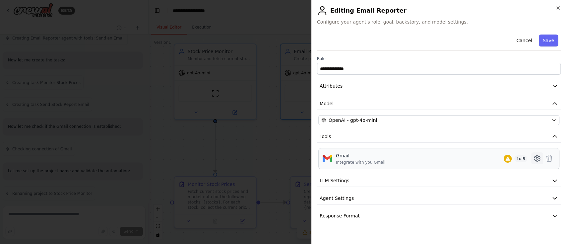
click at [540, 160] on icon at bounding box center [537, 158] width 8 height 8
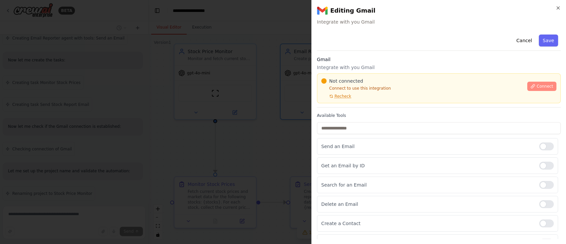
scroll to position [896, 0]
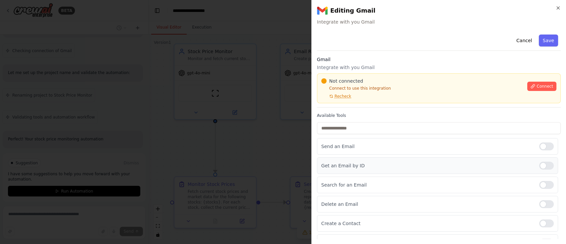
click at [541, 167] on div at bounding box center [546, 165] width 15 height 8
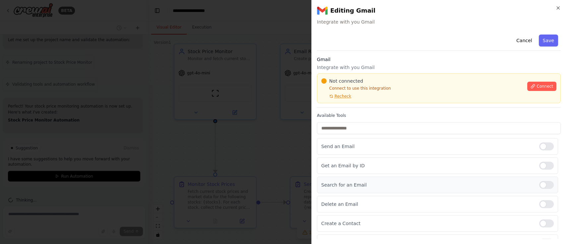
click at [546, 185] on div at bounding box center [546, 185] width 15 height 8
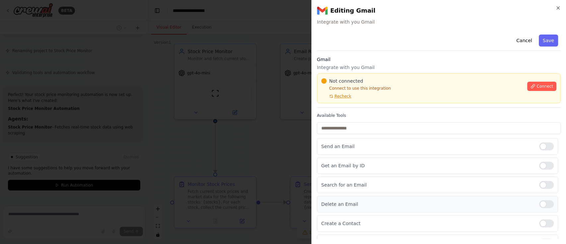
click at [543, 202] on div at bounding box center [546, 204] width 15 height 8
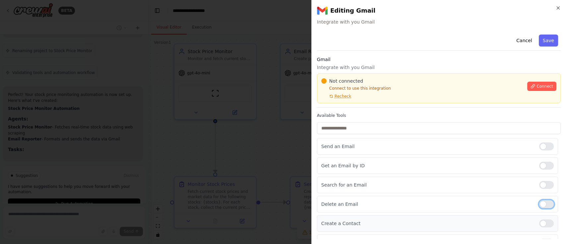
scroll to position [1034, 0]
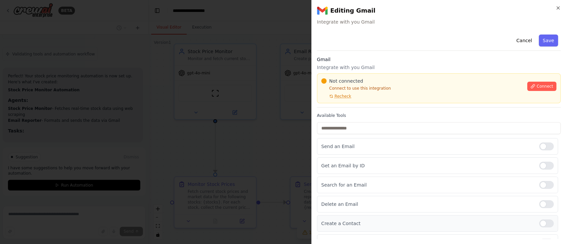
click at [540, 224] on div at bounding box center [546, 223] width 15 height 8
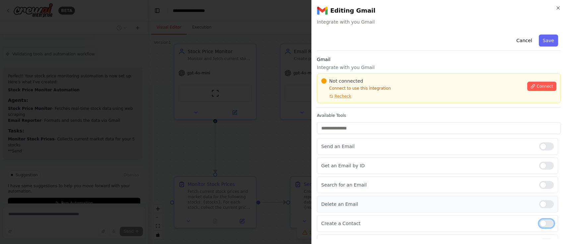
scroll to position [69, 0]
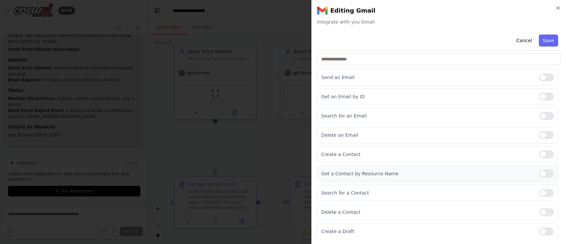
click at [540, 175] on div at bounding box center [546, 173] width 15 height 8
click at [542, 192] on div at bounding box center [546, 193] width 15 height 8
click at [539, 213] on div at bounding box center [546, 212] width 15 height 8
click at [541, 231] on div at bounding box center [546, 231] width 15 height 8
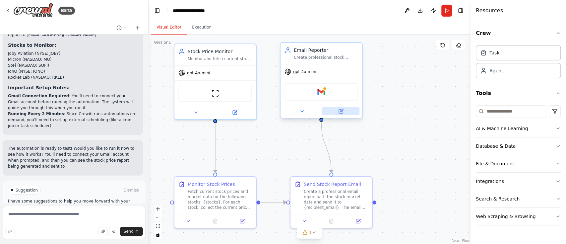
click at [340, 110] on icon at bounding box center [341, 110] width 3 height 3
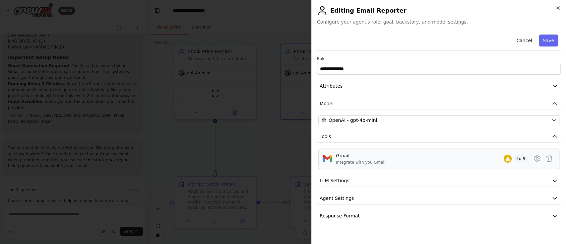
scroll to position [1193, 0]
click at [535, 158] on icon at bounding box center [537, 158] width 8 height 8
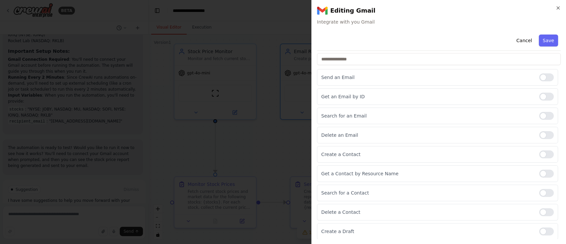
scroll to position [0, 0]
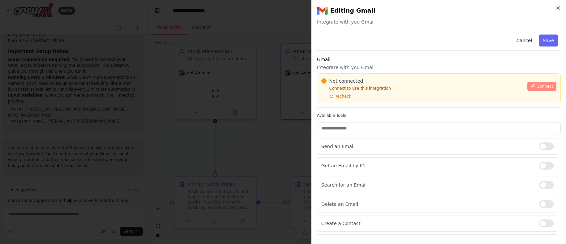
click at [536, 86] on span "Connect" at bounding box center [544, 85] width 17 height 5
click at [537, 86] on span "Connect" at bounding box center [544, 85] width 17 height 5
click at [515, 42] on button "Cancel" at bounding box center [524, 40] width 24 height 12
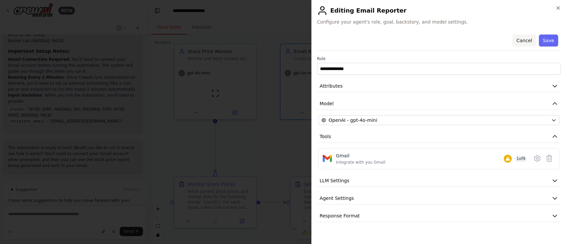
click at [525, 42] on button "Cancel" at bounding box center [524, 40] width 24 height 12
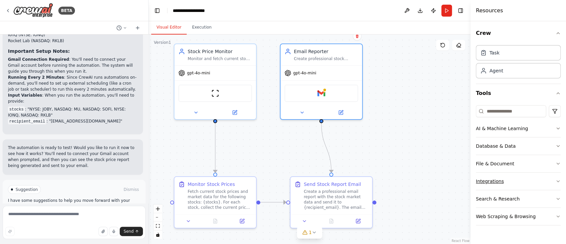
click at [556, 179] on icon "button" at bounding box center [557, 180] width 5 height 5
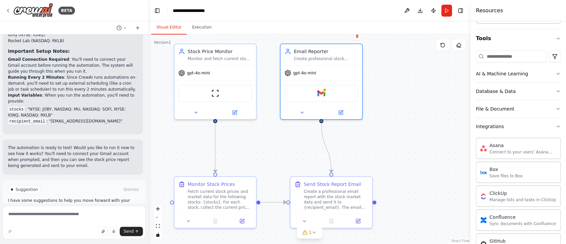
scroll to position [53, 0]
click at [387, 119] on div ".deletable-edge-delete-btn { width: 20px; height: 20px; border: 0px solid #ffff…" at bounding box center [309, 138] width 322 height 209
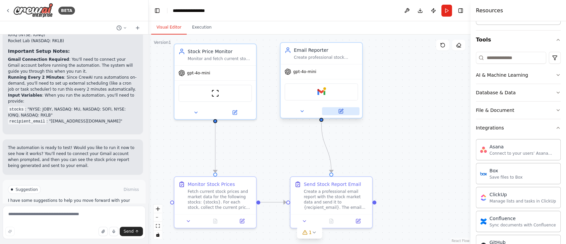
click at [341, 111] on icon at bounding box center [341, 111] width 4 height 4
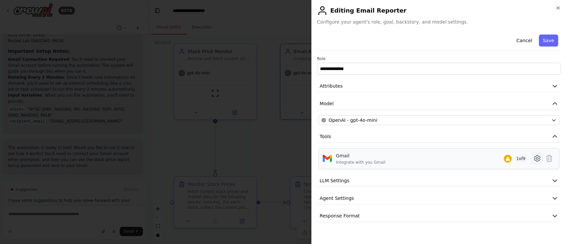
click at [537, 158] on icon at bounding box center [537, 158] width 8 height 8
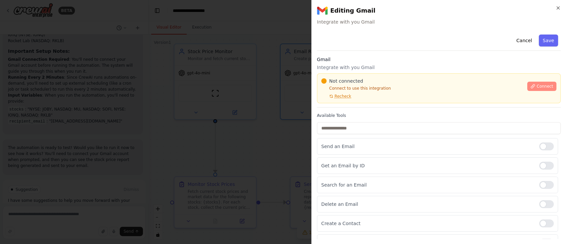
click at [539, 87] on span "Connect" at bounding box center [544, 85] width 17 height 5
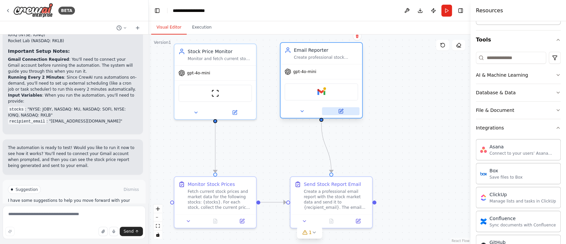
click at [341, 112] on icon at bounding box center [341, 111] width 4 height 4
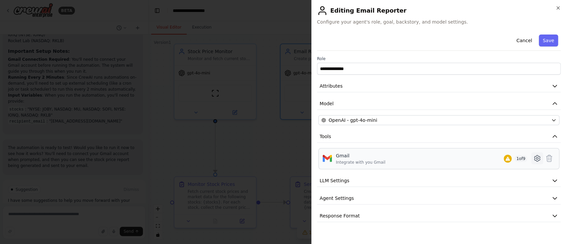
click at [538, 160] on icon at bounding box center [537, 158] width 6 height 6
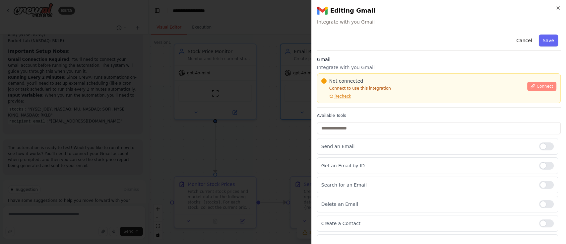
click at [531, 85] on icon at bounding box center [533, 86] width 4 height 4
click at [536, 84] on span "Connect" at bounding box center [544, 85] width 17 height 5
click at [514, 42] on button "Cancel" at bounding box center [524, 40] width 24 height 12
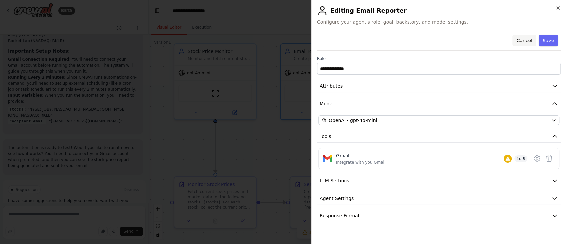
click at [525, 41] on button "Cancel" at bounding box center [524, 40] width 24 height 12
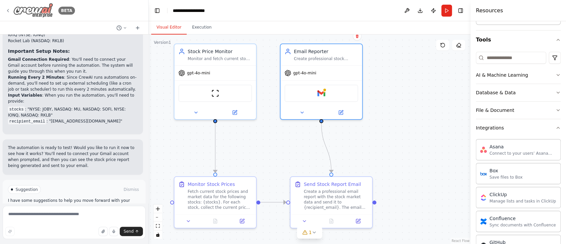
click at [38, 11] on img at bounding box center [33, 10] width 40 height 15
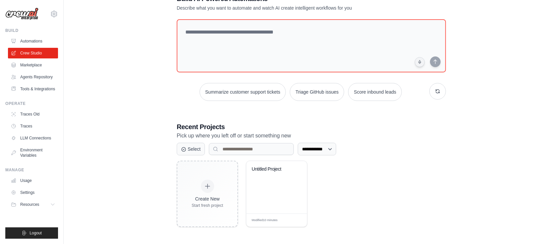
click at [372, 205] on div "Create New Start fresh project Untitled Project Modified 10 minutes Edit" at bounding box center [311, 193] width 269 height 66
click at [291, 188] on div "Untitled Project" at bounding box center [276, 187] width 61 height 52
click at [136, 195] on div "**********" at bounding box center [311, 110] width 474 height 254
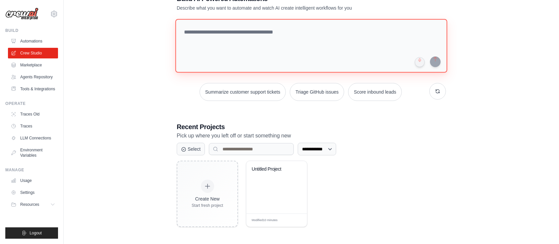
click at [251, 62] on textarea at bounding box center [311, 46] width 272 height 54
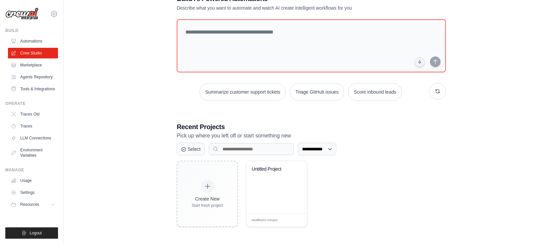
click at [437, 184] on div "Create New Start fresh project Untitled Project Modified 10 minutes Edit" at bounding box center [311, 193] width 269 height 66
click at [40, 42] on link "Automations" at bounding box center [34, 41] width 50 height 11
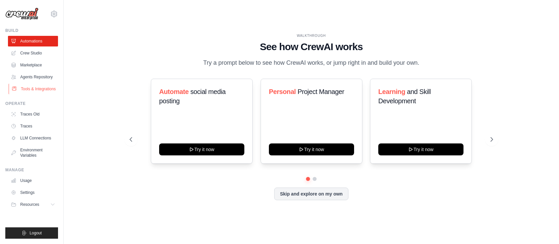
click at [38, 91] on link "Tools & Integrations" at bounding box center [34, 88] width 50 height 11
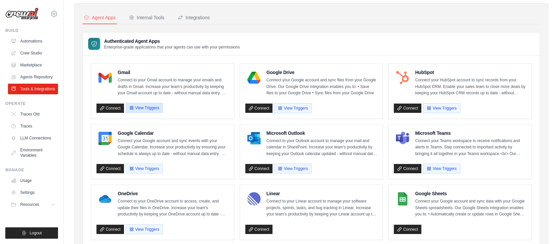
click at [142, 113] on button "View Triggers" at bounding box center [144, 108] width 37 height 10
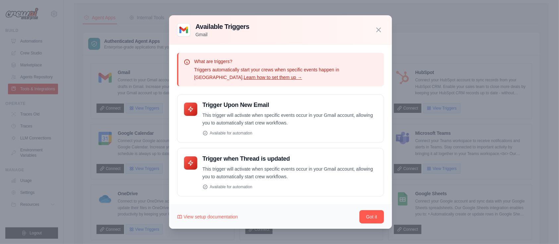
click at [481, 71] on div at bounding box center [279, 122] width 559 height 244
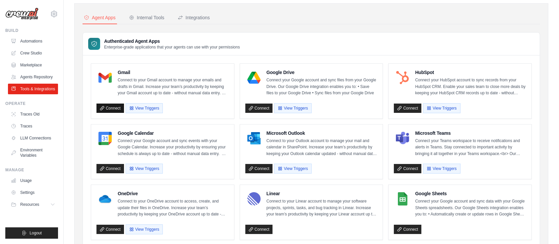
click at [112, 113] on link "Connect" at bounding box center [110, 107] width 28 height 9
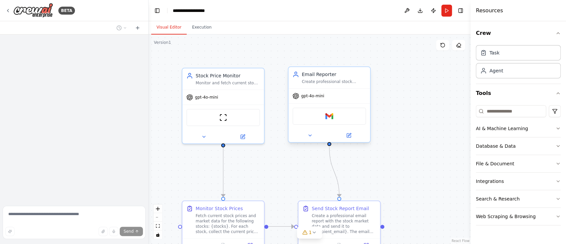
click at [351, 139] on div at bounding box center [329, 135] width 82 height 13
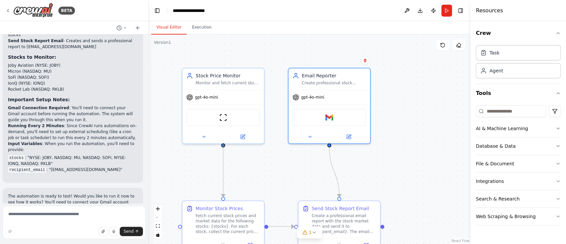
scroll to position [1139, 0]
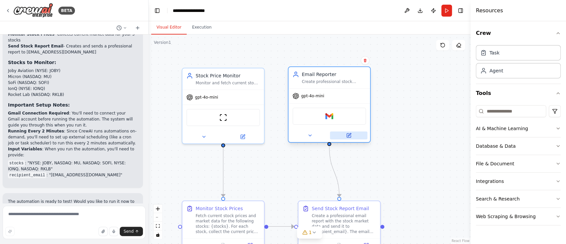
click at [350, 135] on icon at bounding box center [349, 135] width 4 height 4
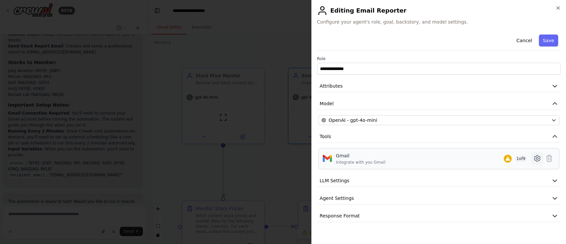
click at [539, 158] on icon at bounding box center [537, 158] width 8 height 8
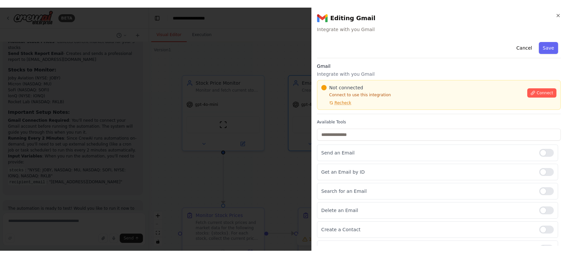
scroll to position [0, 0]
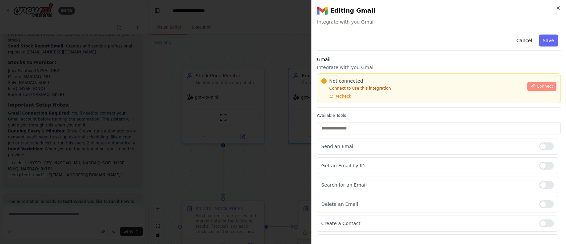
click at [536, 83] on span "Connect" at bounding box center [544, 85] width 17 height 5
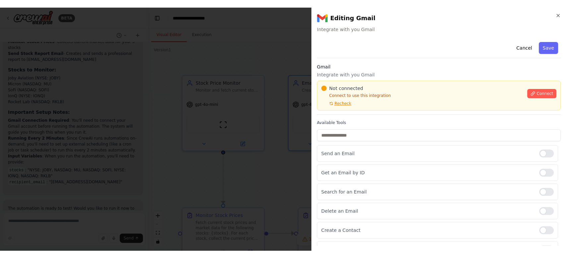
scroll to position [1124, 0]
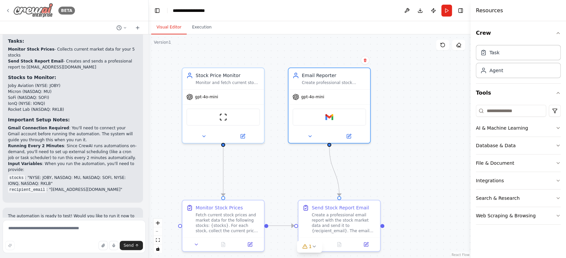
click at [34, 10] on img at bounding box center [33, 10] width 40 height 15
